Goal: Information Seeking & Learning: Learn about a topic

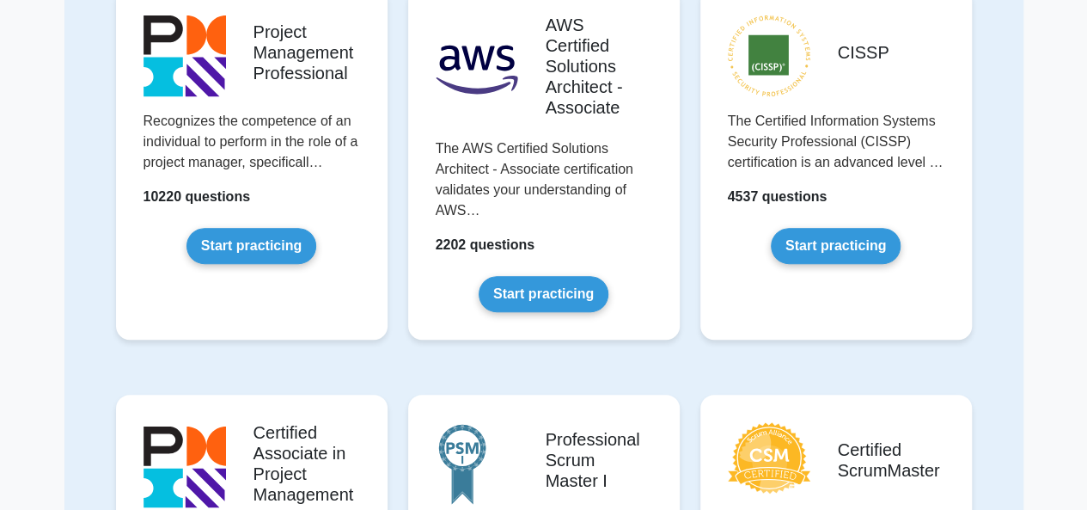
scroll to position [213, 0]
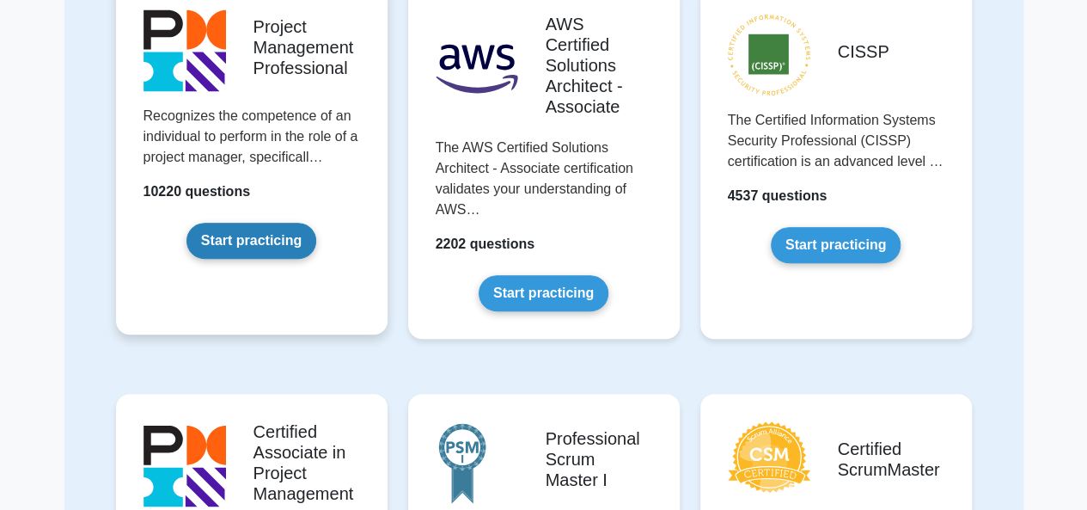
click at [279, 223] on link "Start practicing" at bounding box center [251, 241] width 130 height 36
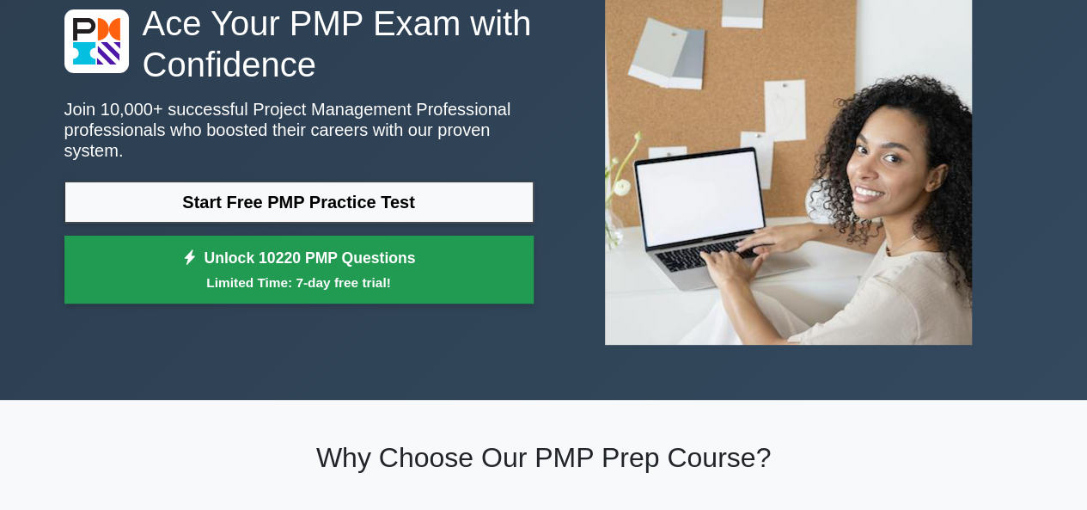
scroll to position [140, 0]
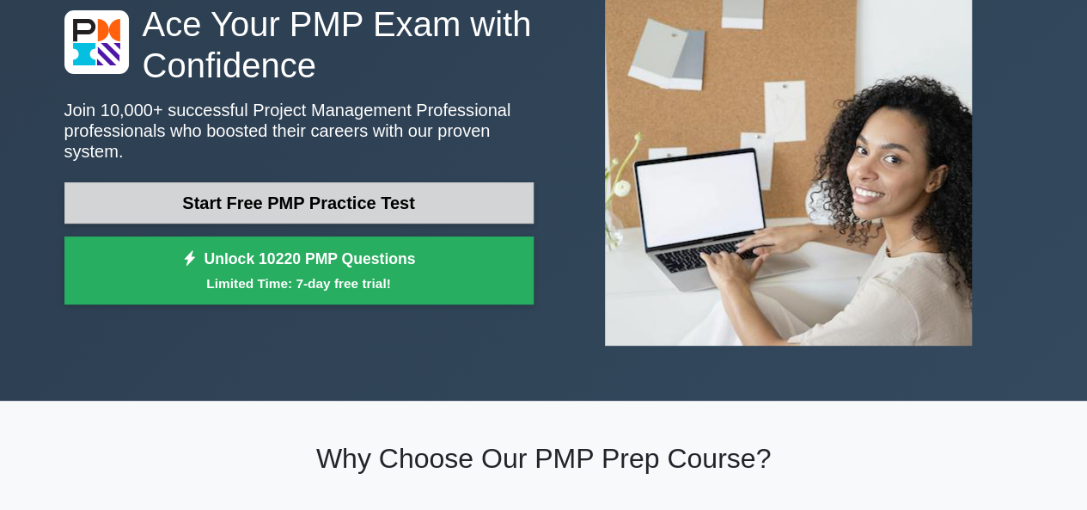
click at [335, 185] on link "Start Free PMP Practice Test" at bounding box center [298, 202] width 469 height 41
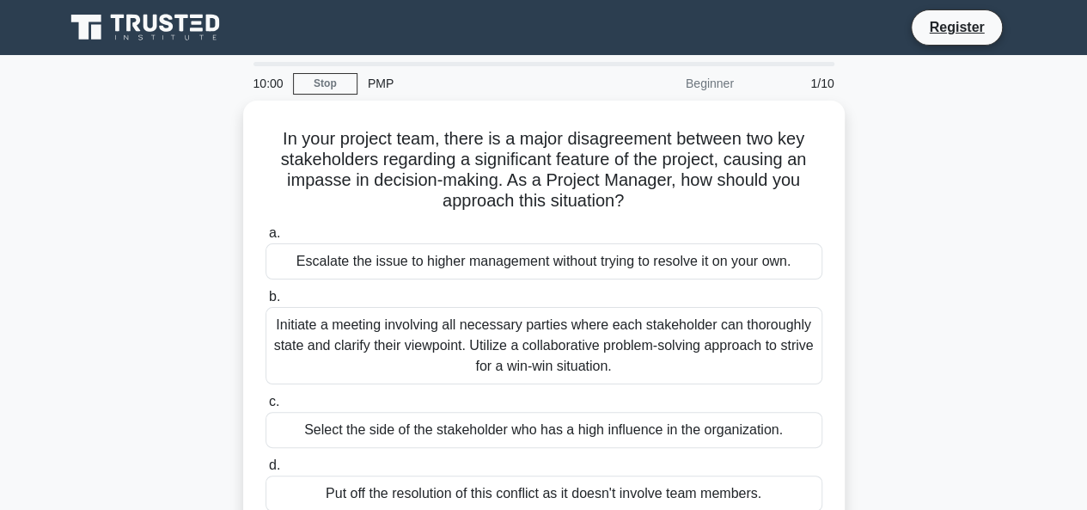
click at [335, 185] on h5 "In your project team, there is a major disagreement between two key stakeholder…" at bounding box center [544, 170] width 560 height 84
click at [347, 76] on link "Stop" at bounding box center [325, 83] width 64 height 21
